Goal: Information Seeking & Learning: Learn about a topic

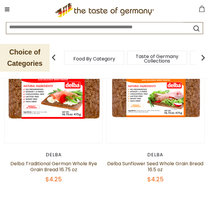
scroll to position [173, 0]
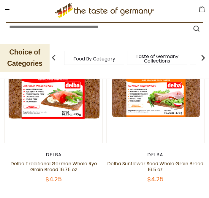
click at [166, 116] on img at bounding box center [156, 94] width 98 height 98
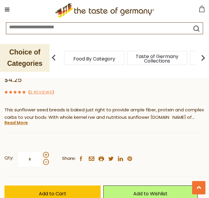
scroll to position [266, 0]
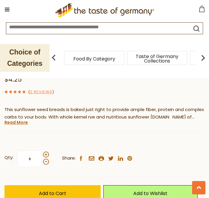
click at [19, 120] on link "Read More" at bounding box center [15, 122] width 23 height 6
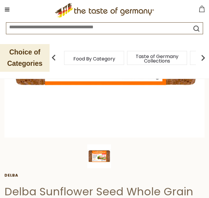
scroll to position [128, 0]
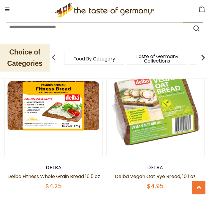
scroll to position [316, 0]
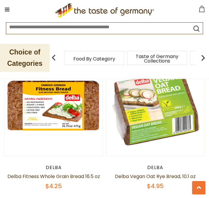
click at [80, 112] on img at bounding box center [54, 107] width 98 height 98
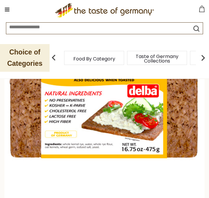
scroll to position [56, 0]
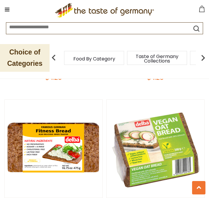
click at [81, 150] on img at bounding box center [54, 149] width 98 height 98
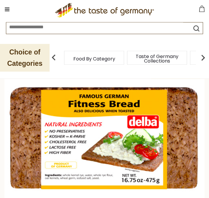
scroll to position [25, 0]
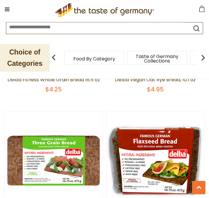
scroll to position [413, 0]
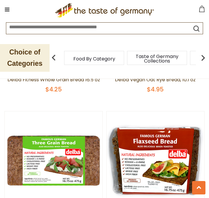
click at [165, 160] on img at bounding box center [156, 160] width 98 height 98
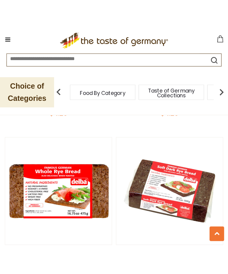
scroll to position [364, 0]
